Goal: Information Seeking & Learning: Learn about a topic

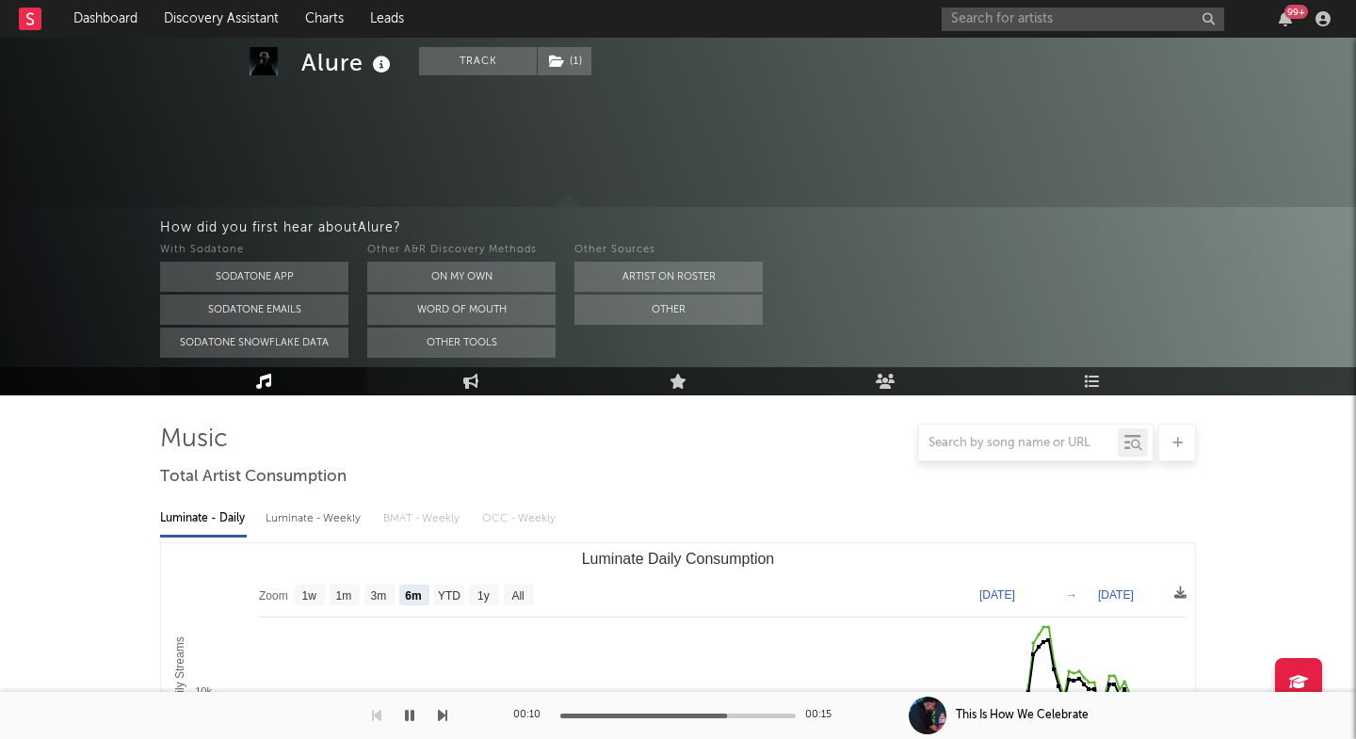
select select "6m"
select select "1w"
click at [983, 20] on input "text" at bounding box center [1083, 20] width 282 height 24
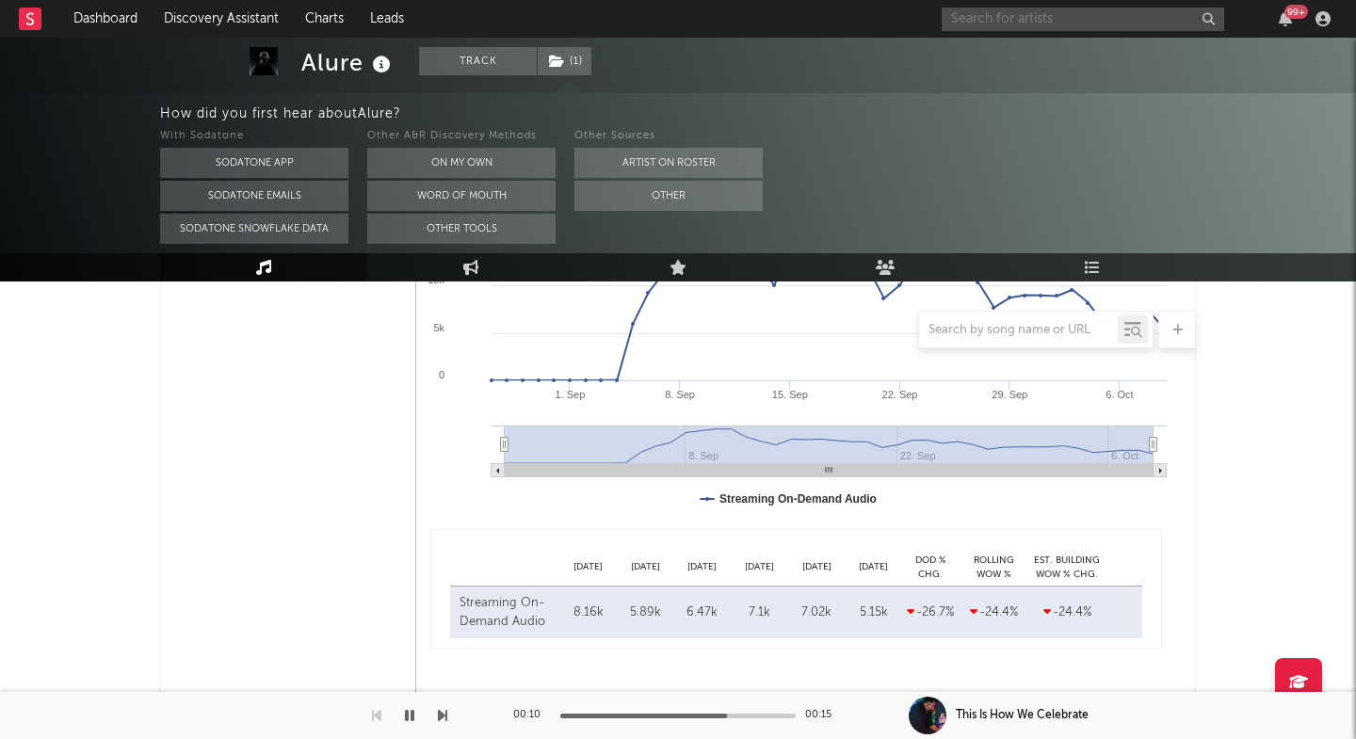
scroll to position [1280, 0]
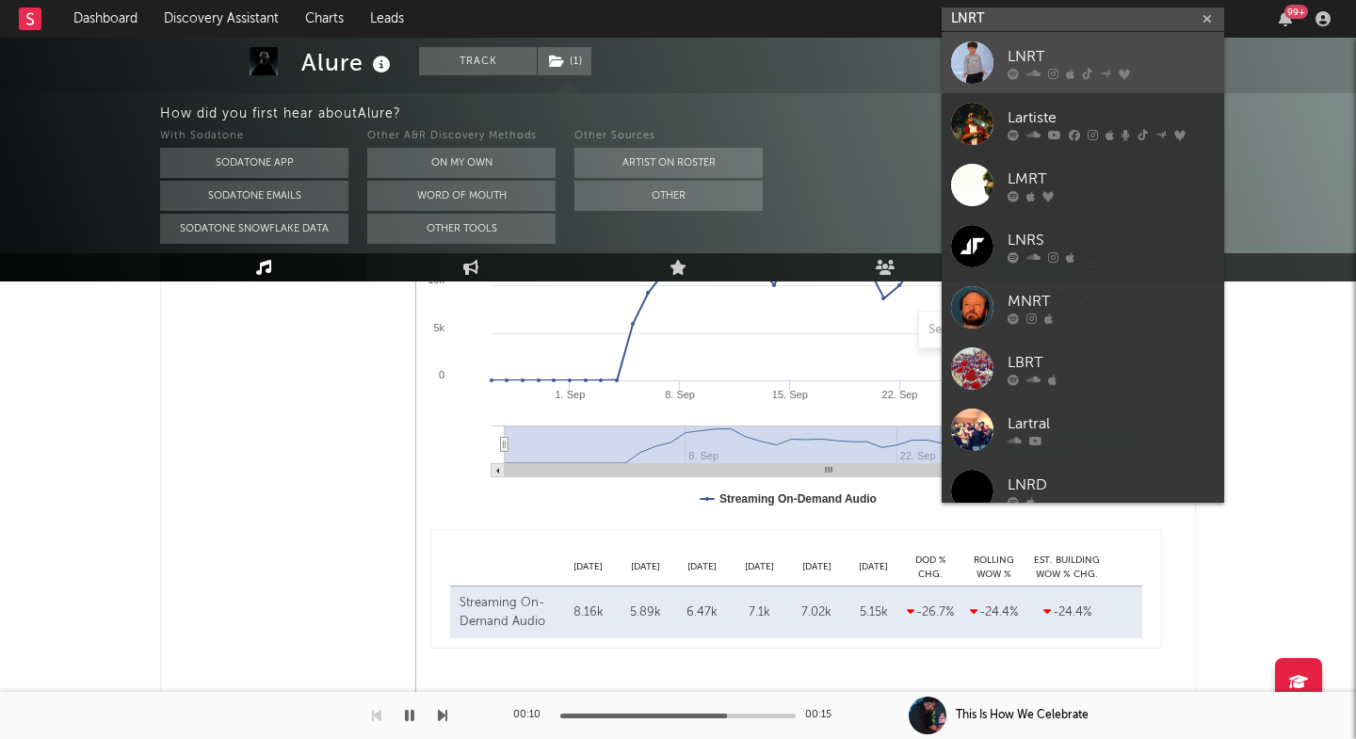
type input "LNRT"
click at [967, 73] on div at bounding box center [972, 62] width 42 height 42
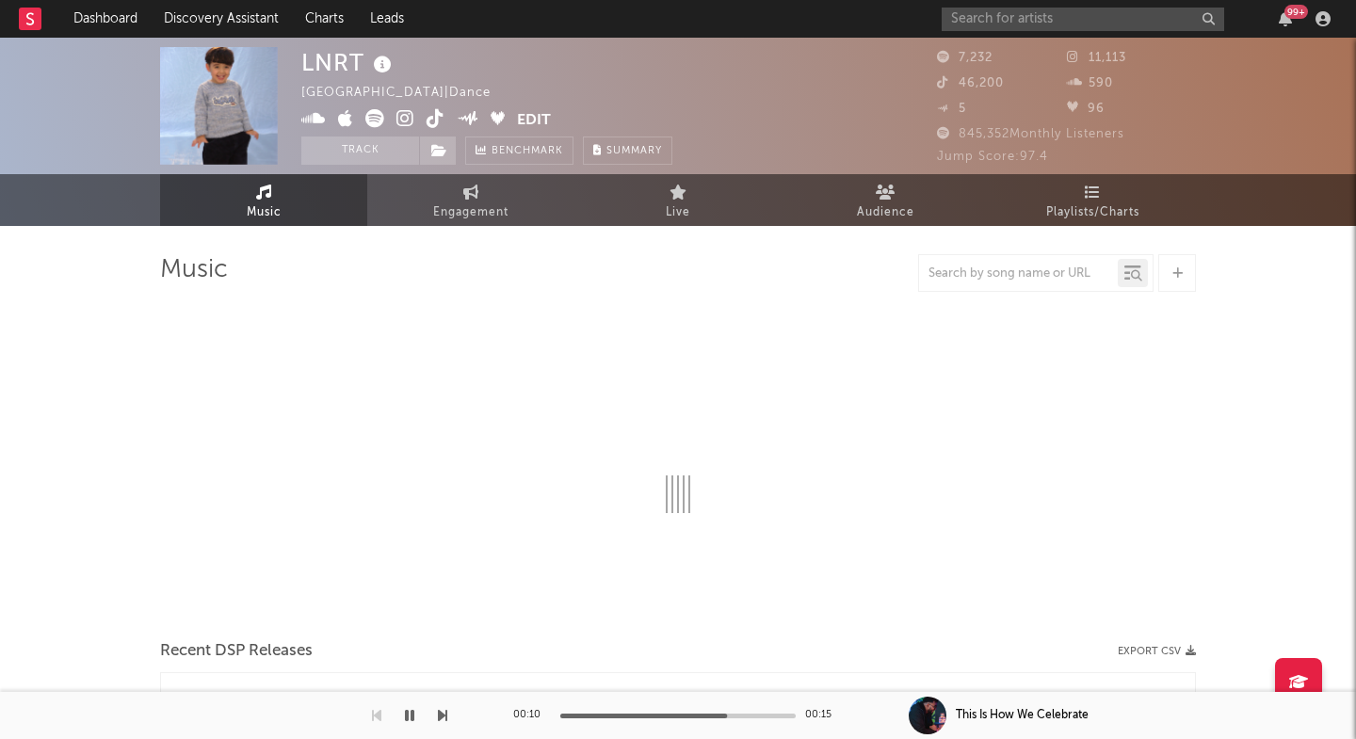
select select "1w"
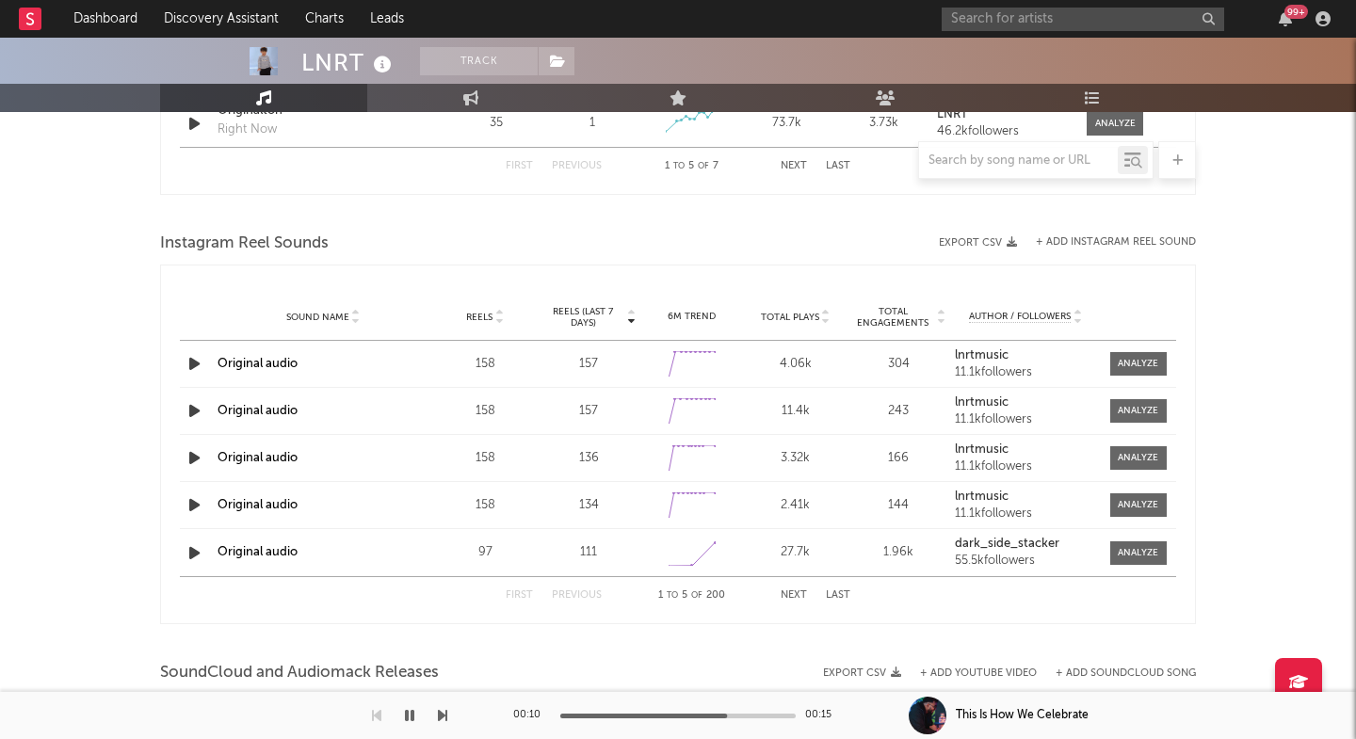
scroll to position [1627, 0]
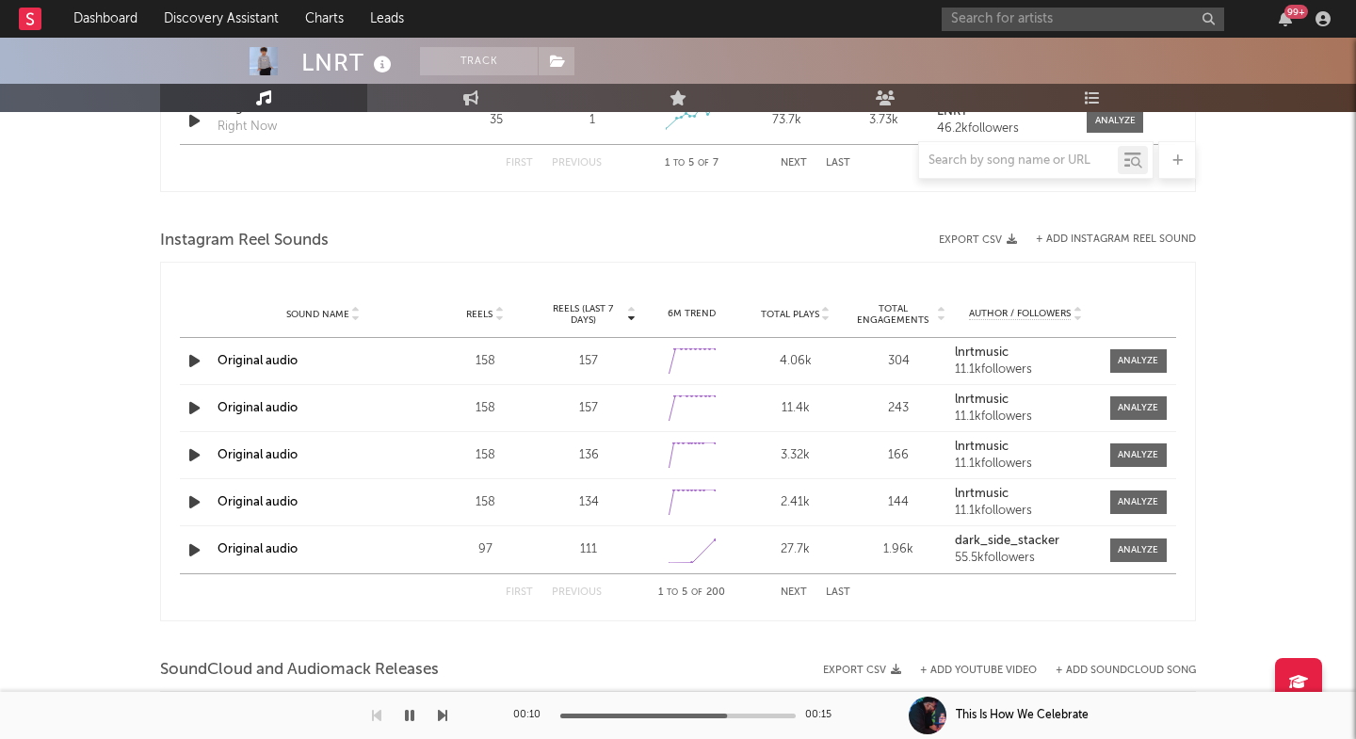
click at [787, 589] on button "Next" at bounding box center [794, 593] width 26 height 10
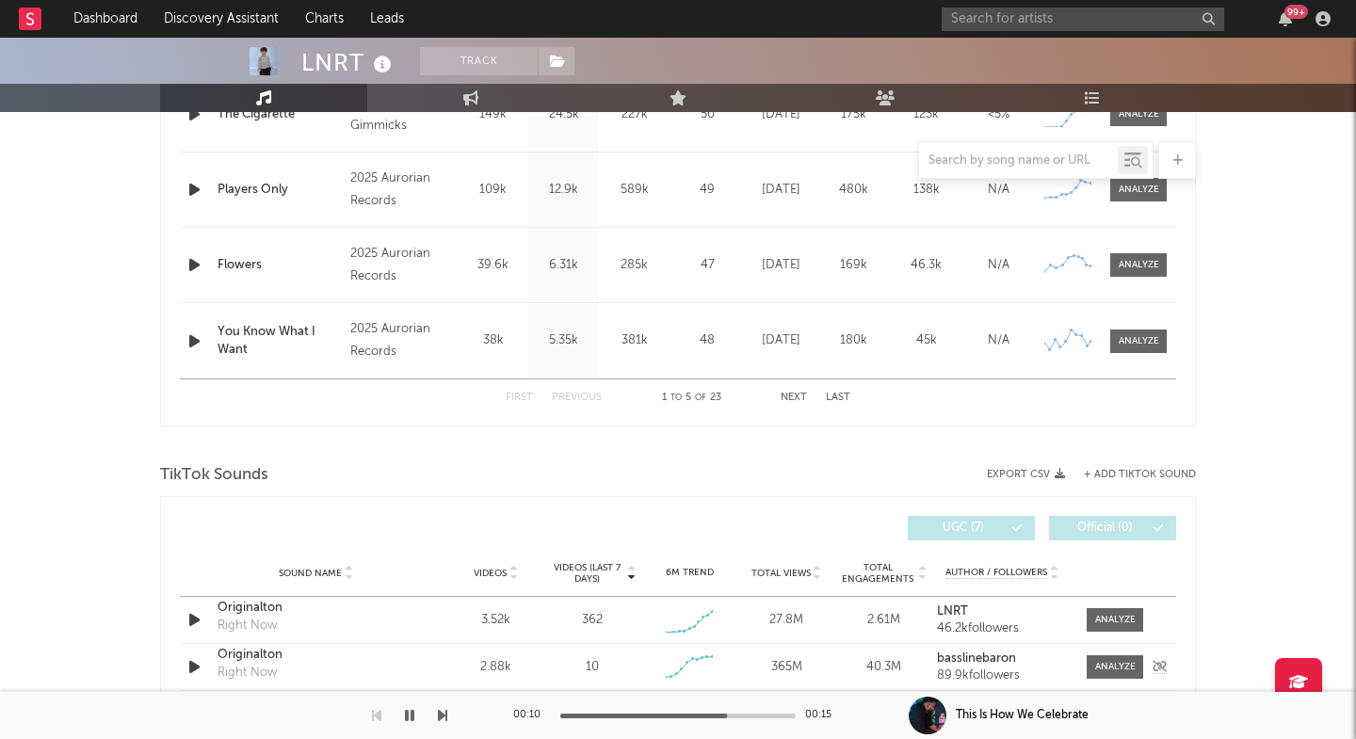
scroll to position [646, 0]
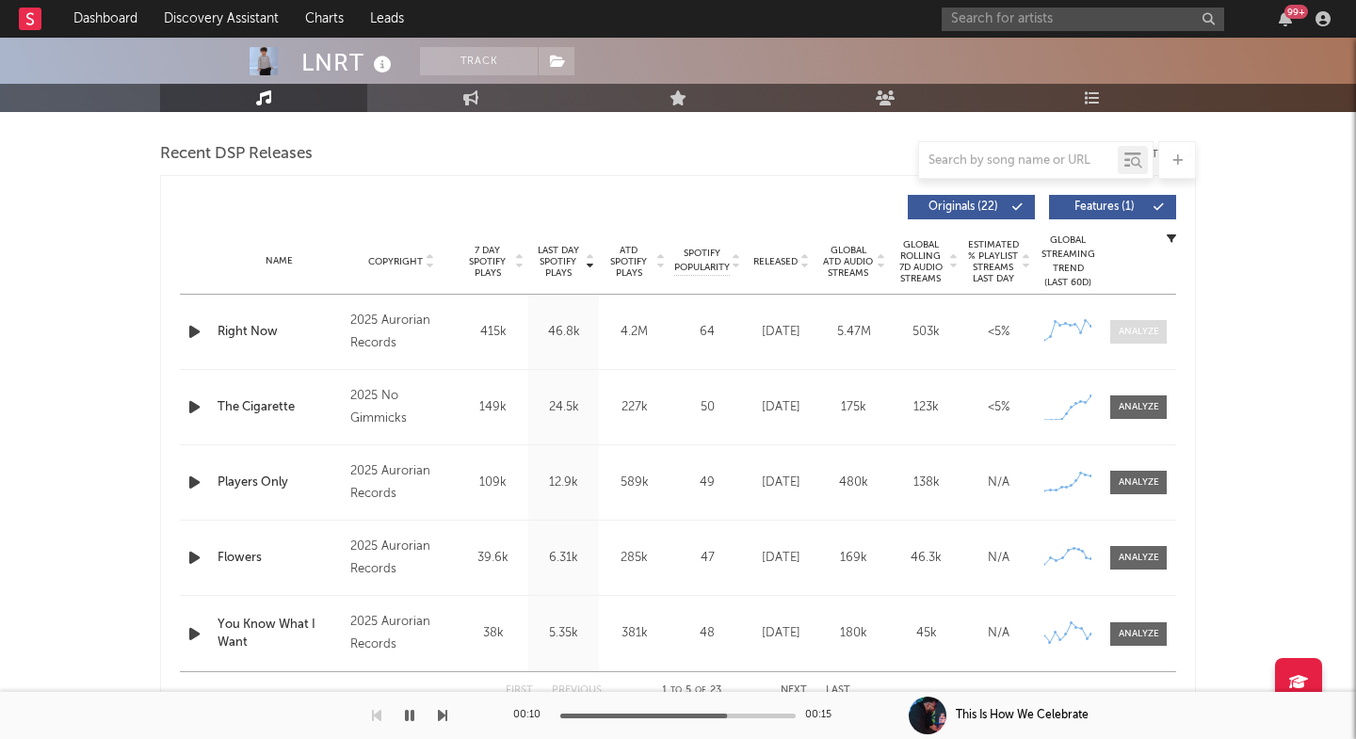
click at [1143, 334] on div at bounding box center [1139, 332] width 40 height 14
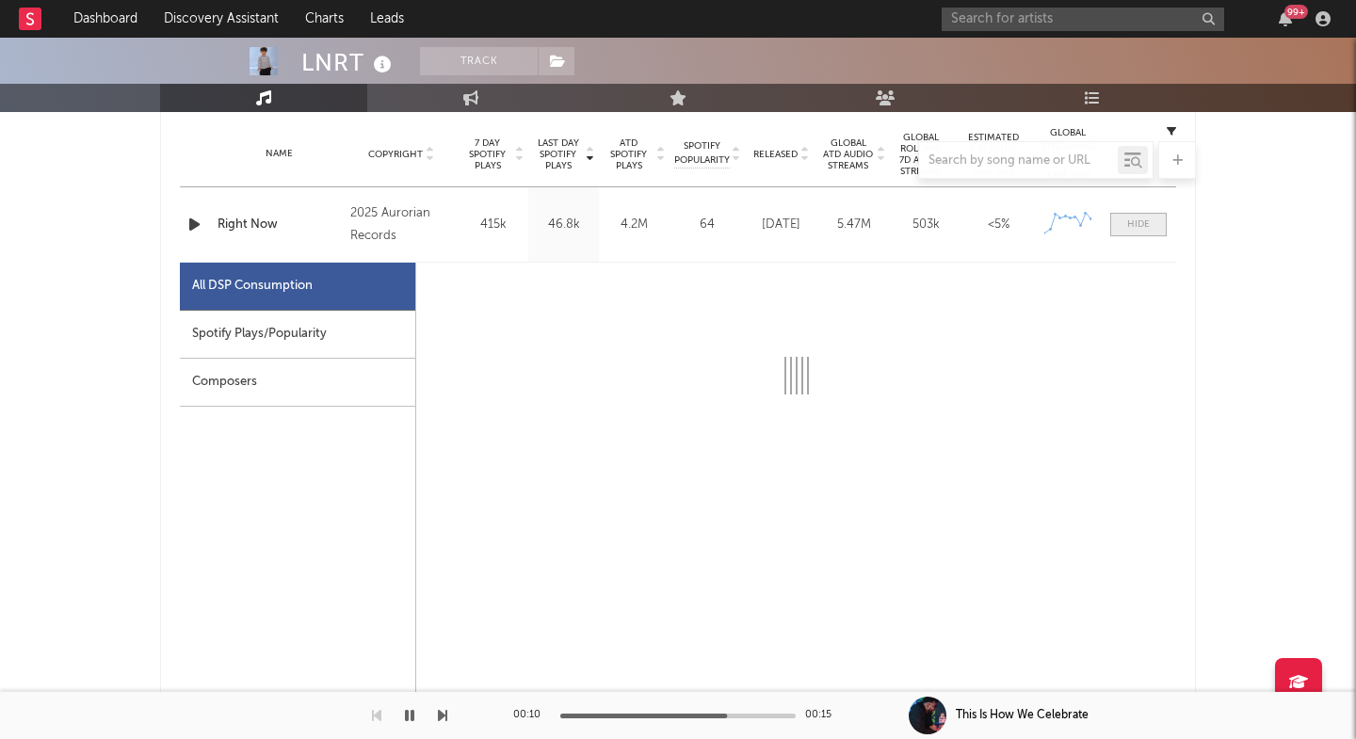
scroll to position [755, 0]
select select "1w"
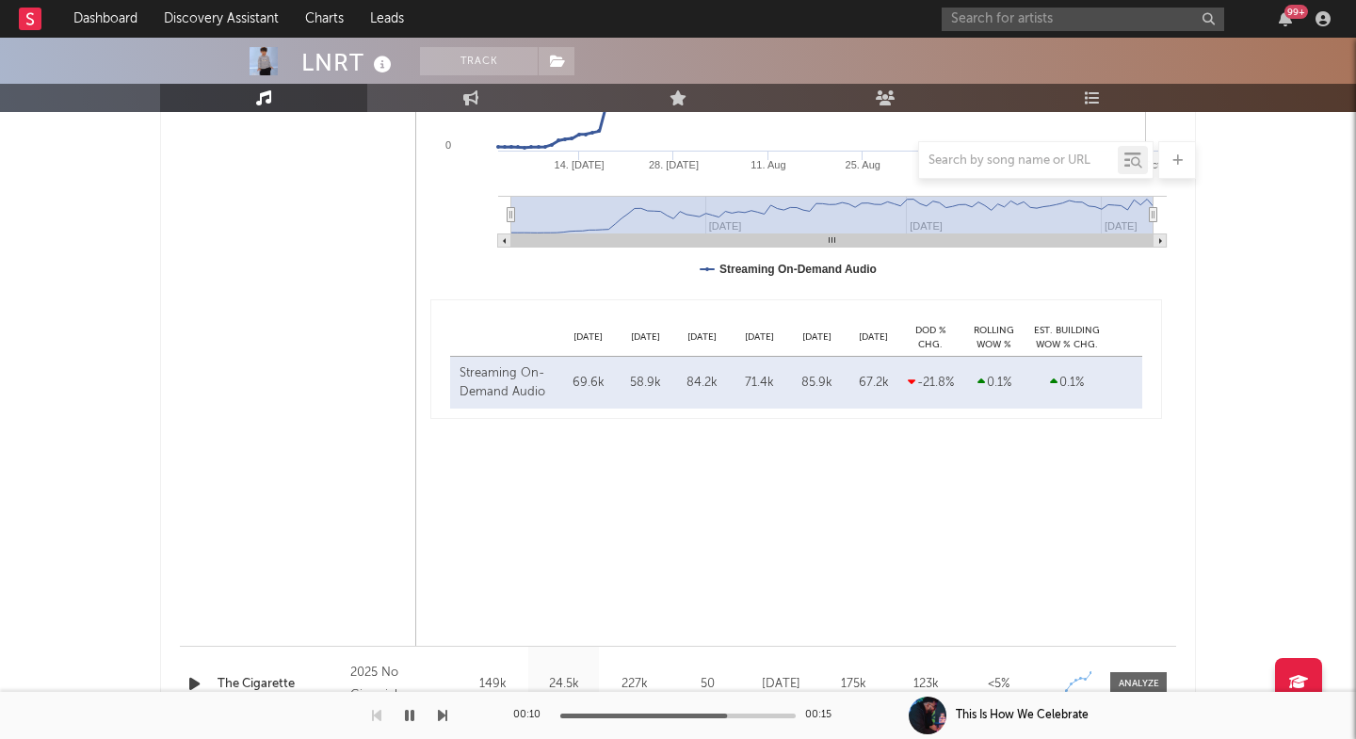
scroll to position [1340, 0]
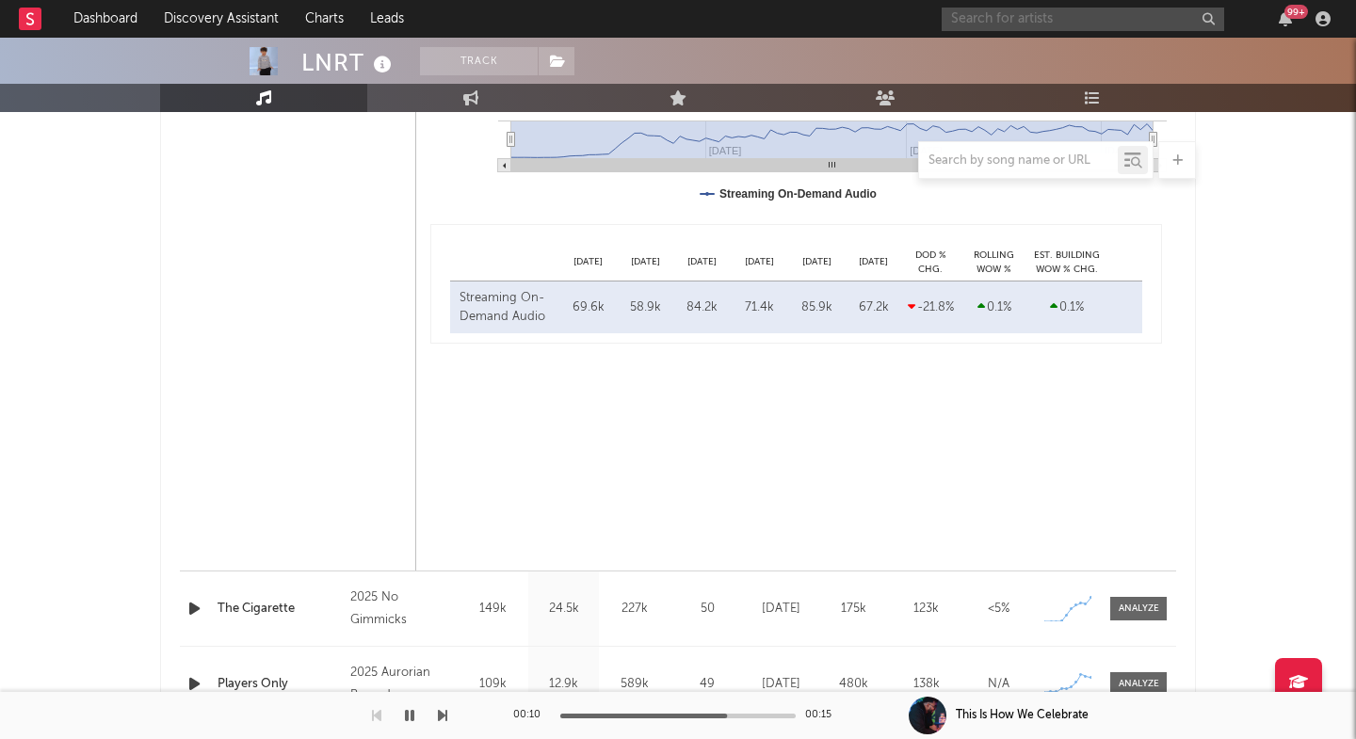
click at [1025, 29] on input "text" at bounding box center [1083, 20] width 282 height 24
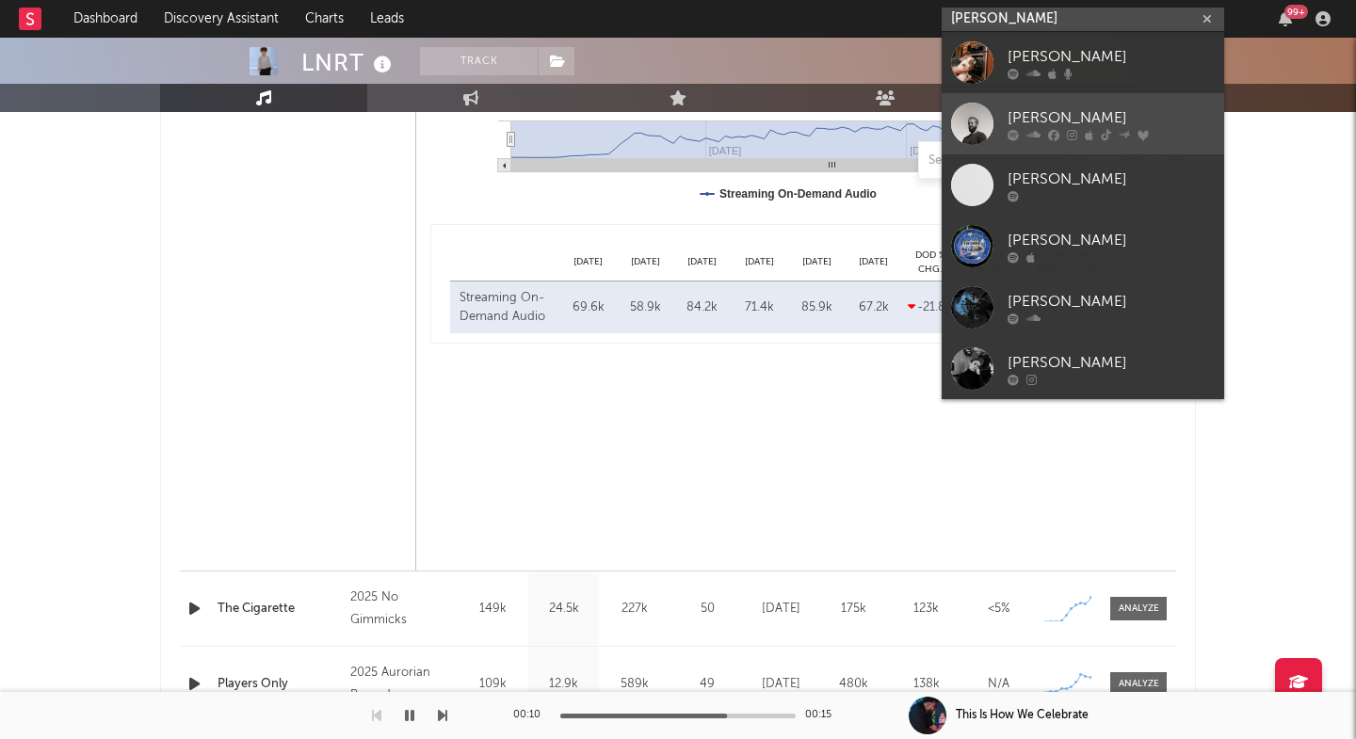
type input "[PERSON_NAME]"
click at [1027, 121] on div "[PERSON_NAME]" at bounding box center [1111, 117] width 207 height 23
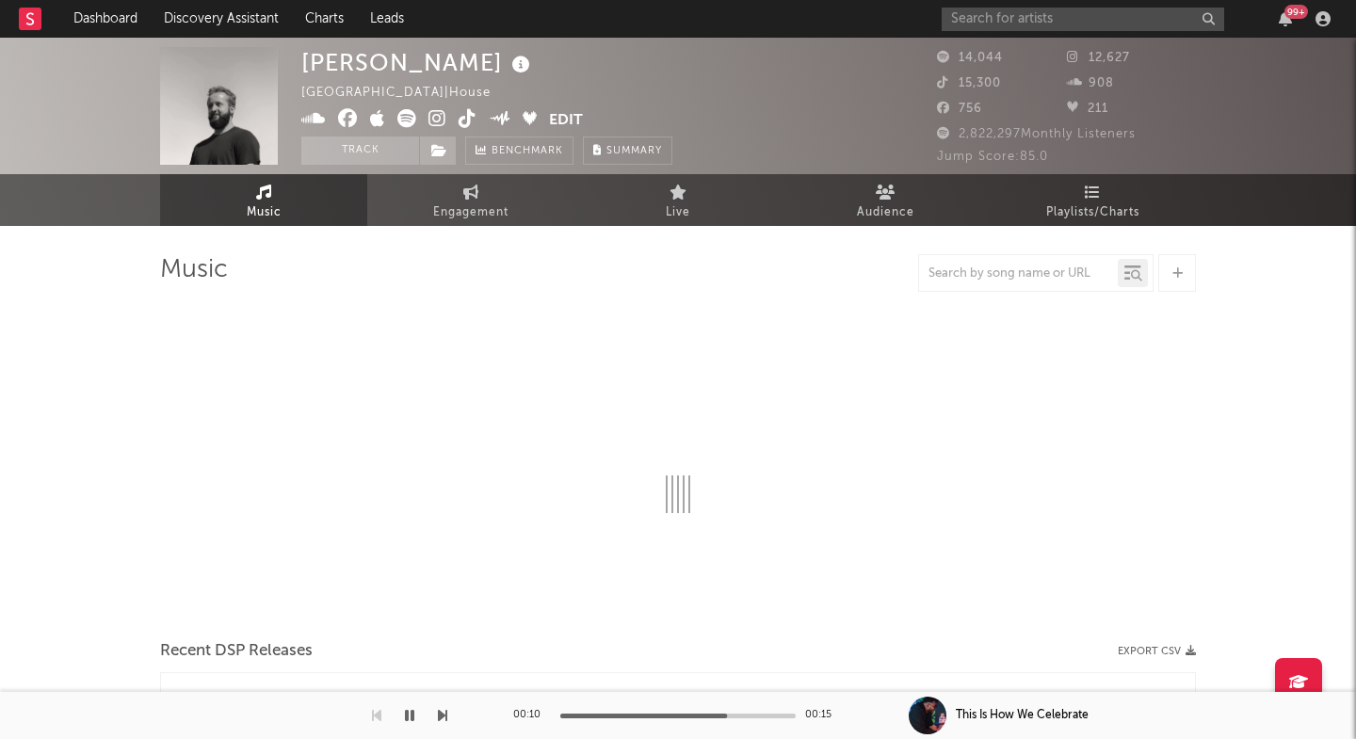
select select "6m"
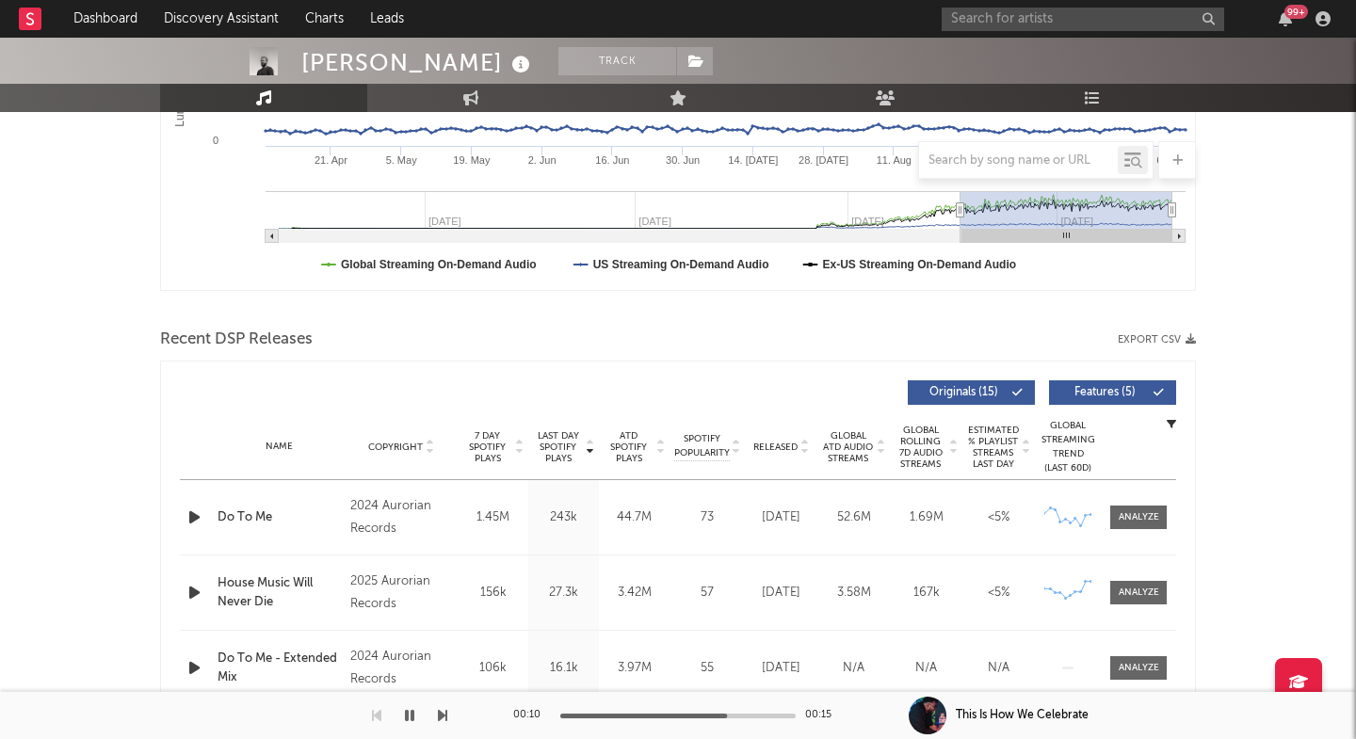
scroll to position [589, 0]
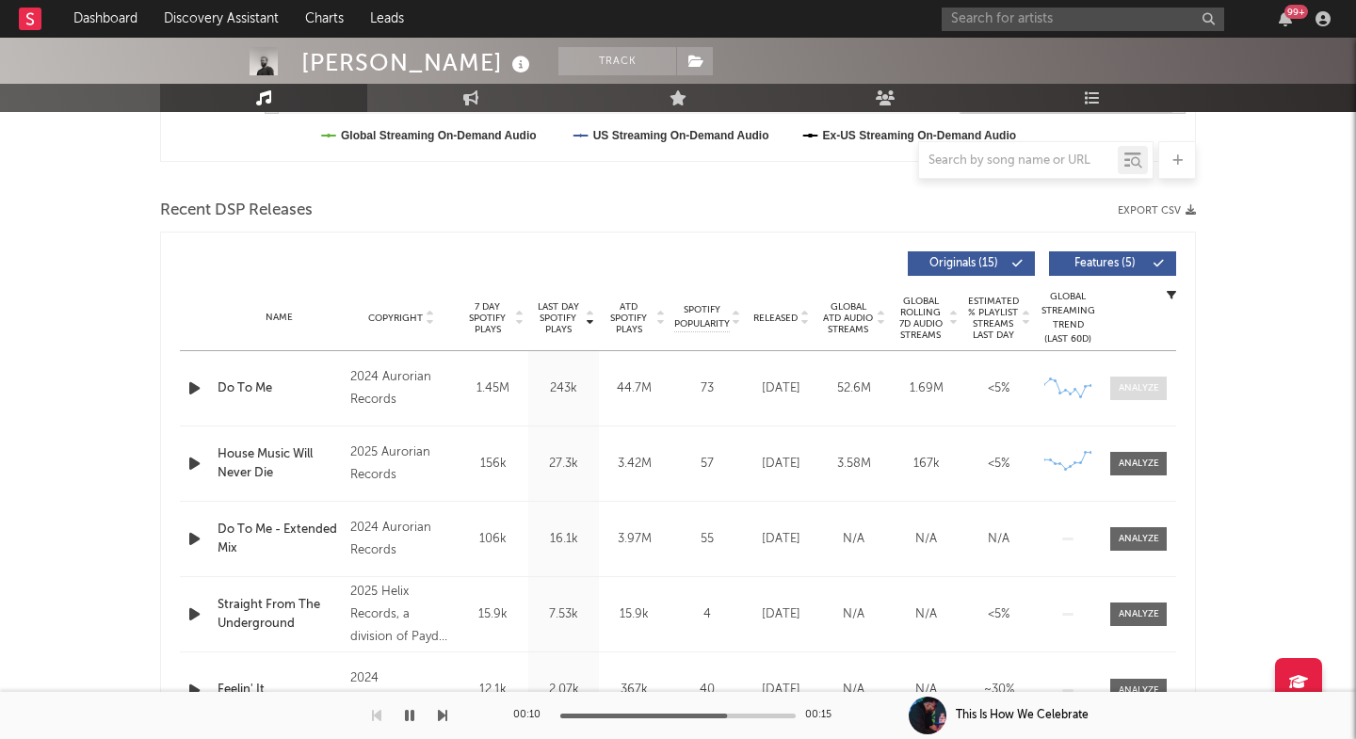
click at [1137, 379] on span at bounding box center [1138, 389] width 56 height 24
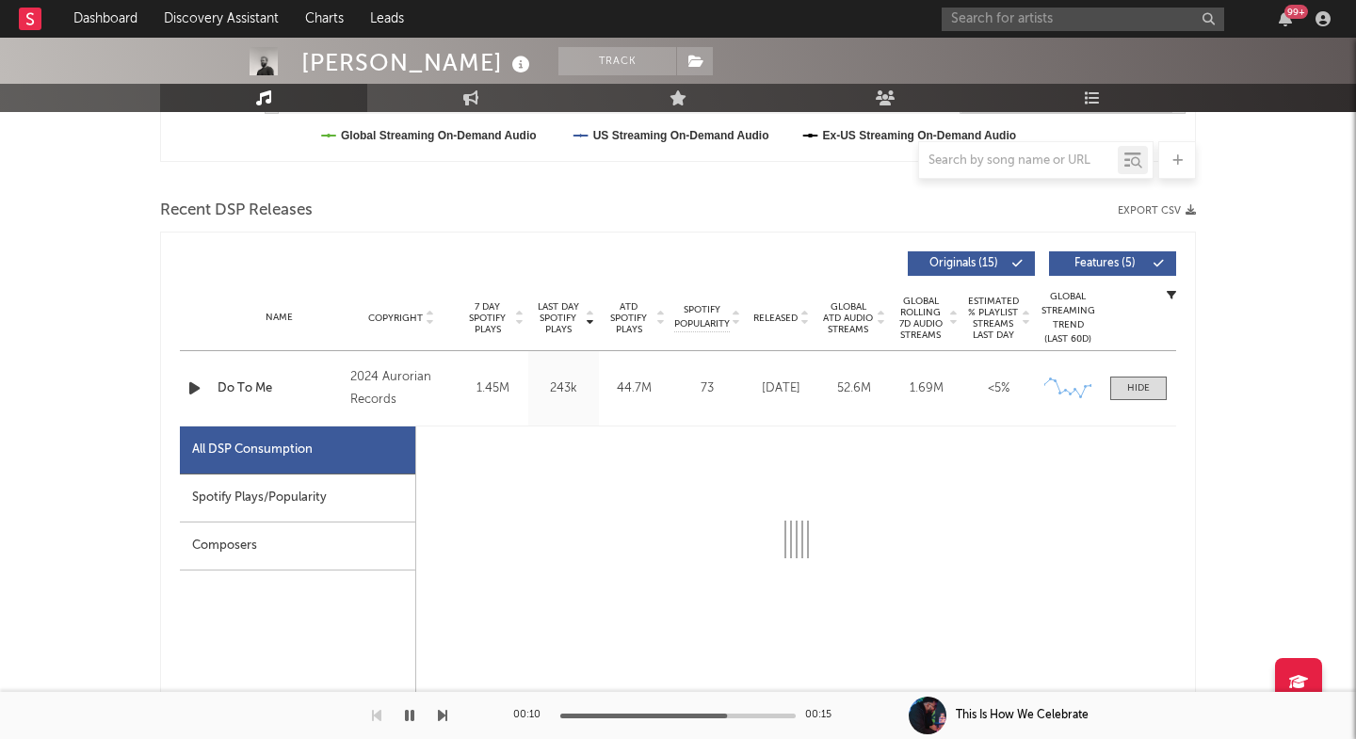
select select "6m"
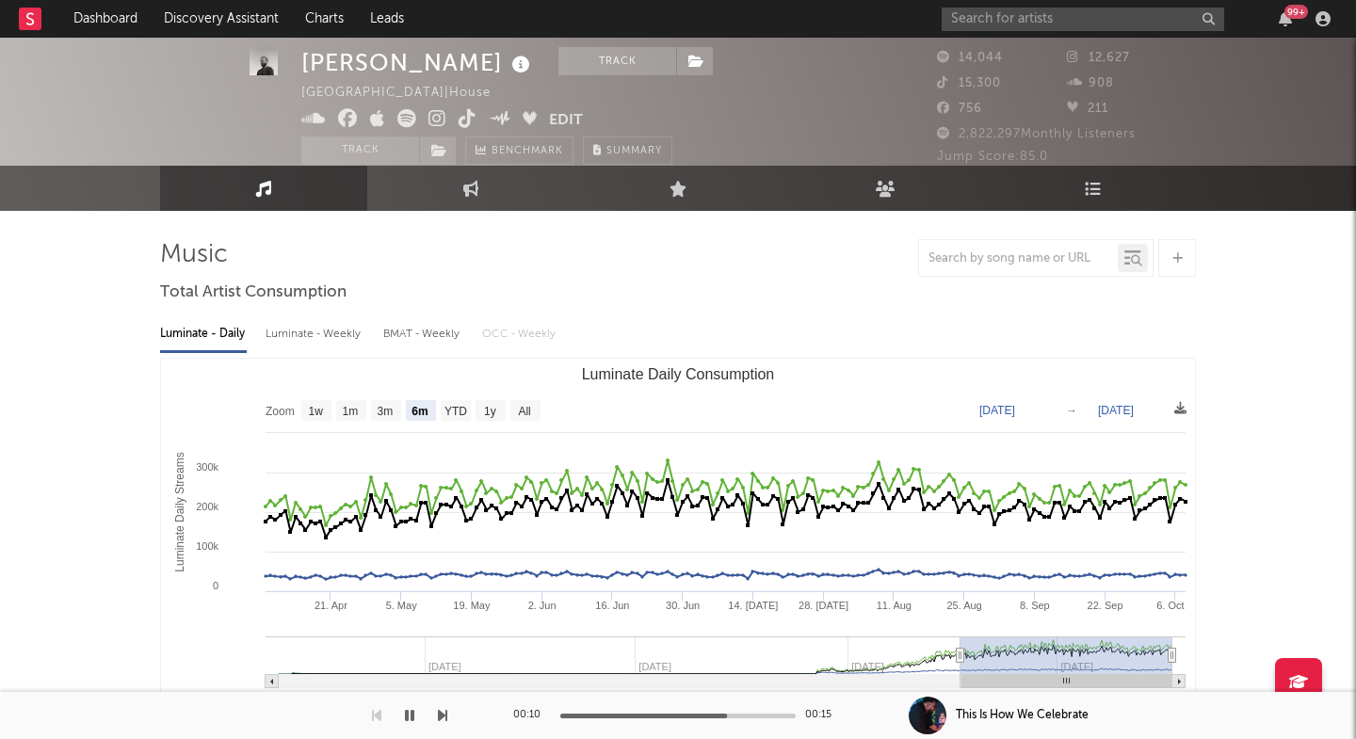
scroll to position [0, 0]
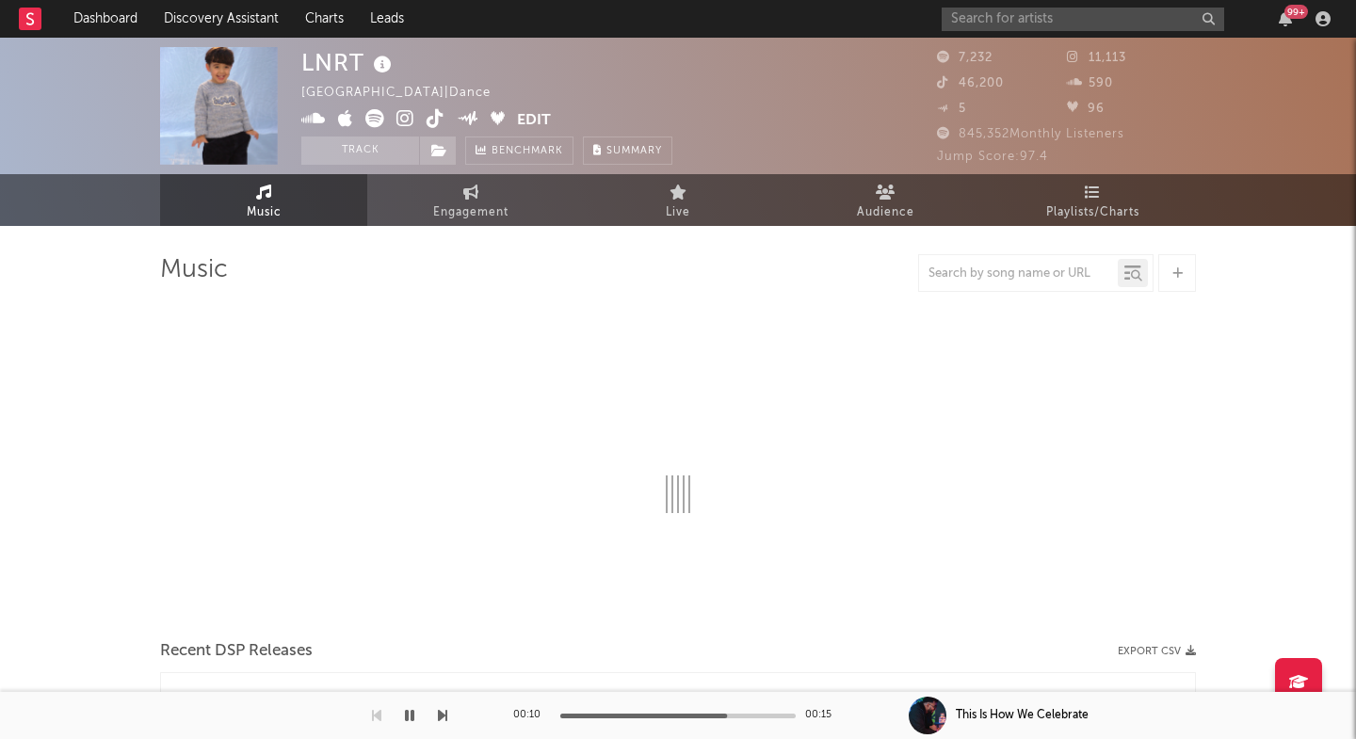
select select "1w"
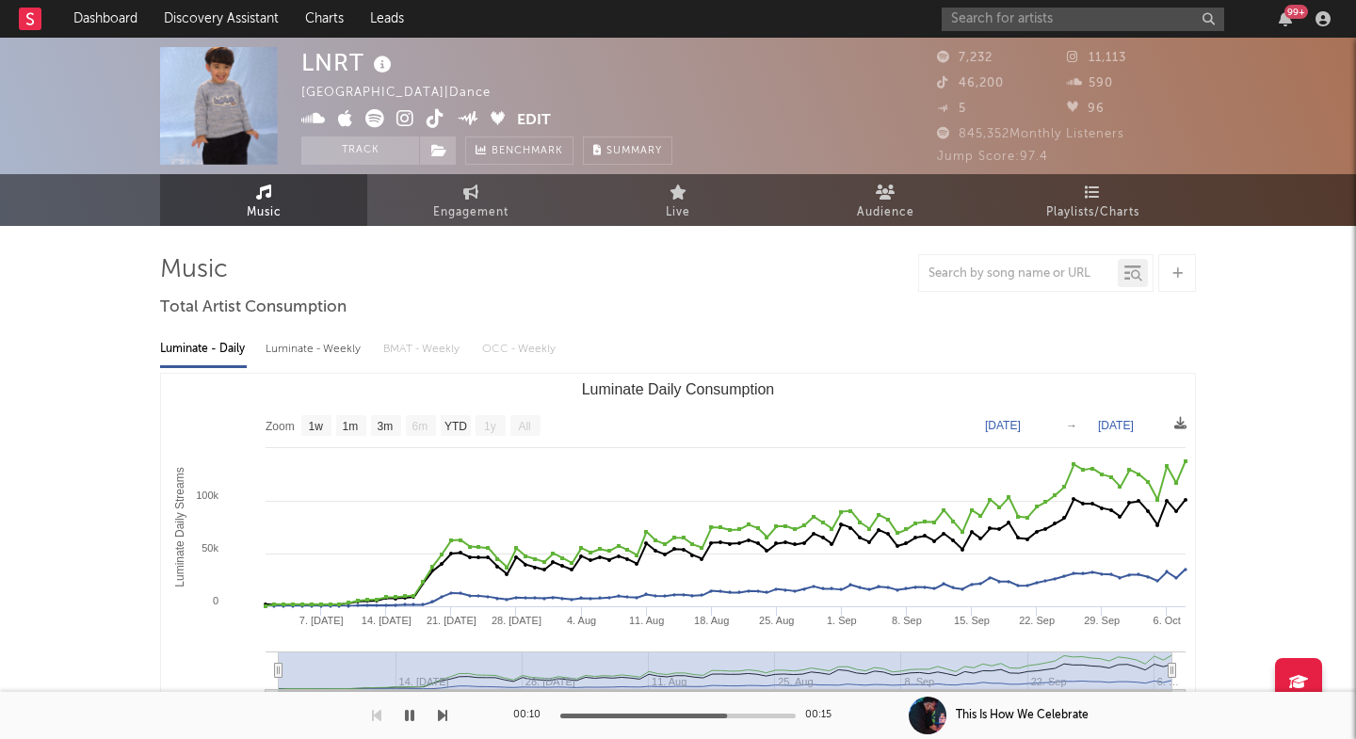
click at [412, 115] on icon at bounding box center [405, 118] width 18 height 19
